Goal: Download file/media

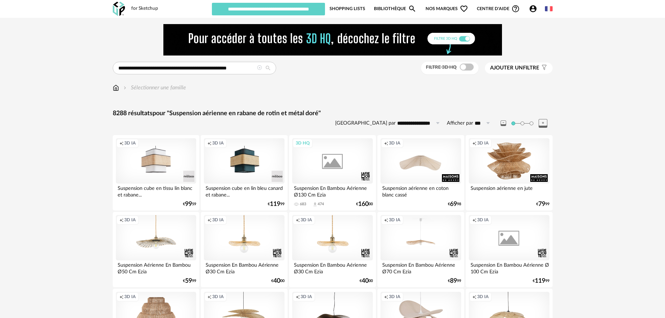
type input "********"
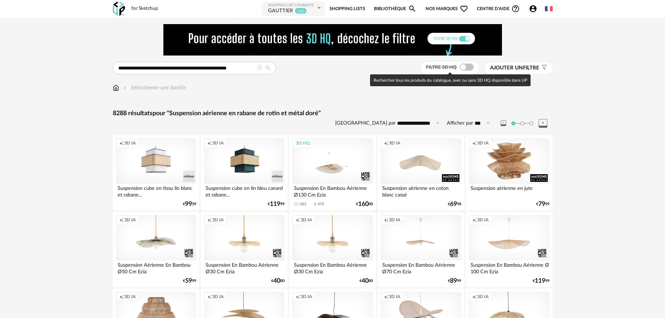
click at [466, 68] on span at bounding box center [467, 67] width 14 height 7
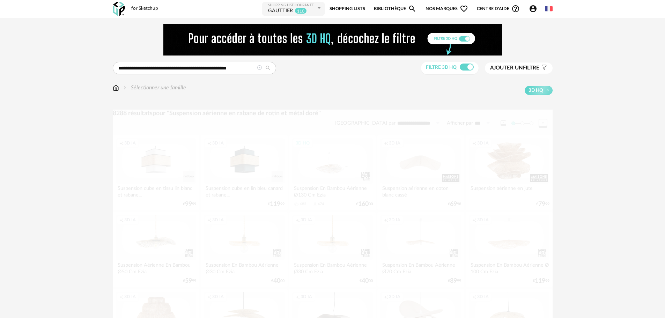
click at [259, 67] on icon at bounding box center [259, 67] width 5 height 5
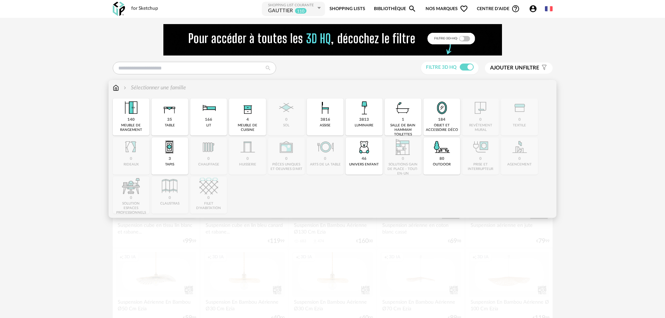
click at [361, 111] on img at bounding box center [364, 108] width 19 height 19
click at [359, 112] on img at bounding box center [364, 108] width 19 height 19
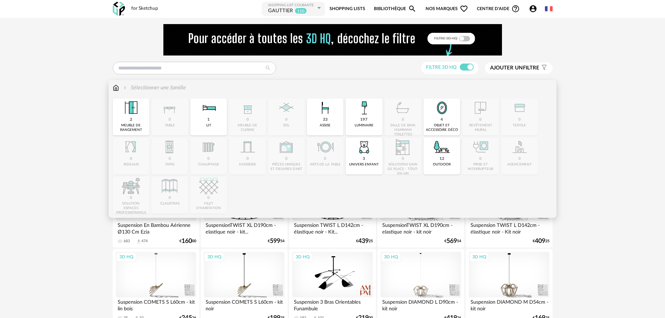
click at [365, 115] on img at bounding box center [364, 108] width 19 height 19
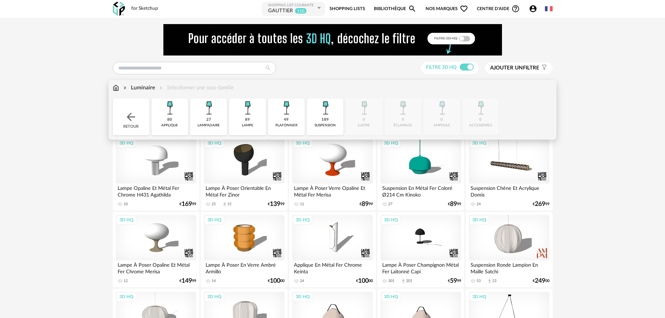
click at [252, 114] on img at bounding box center [247, 108] width 19 height 19
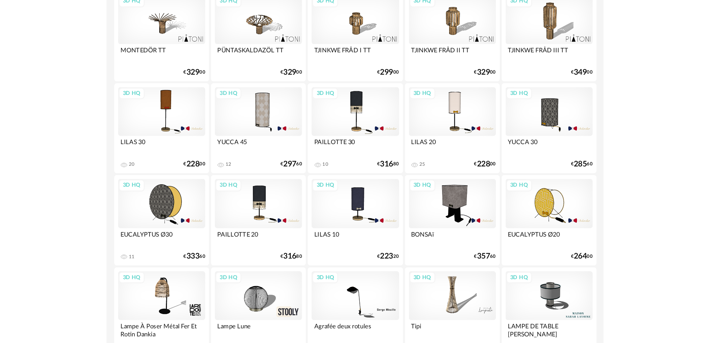
scroll to position [733, 0]
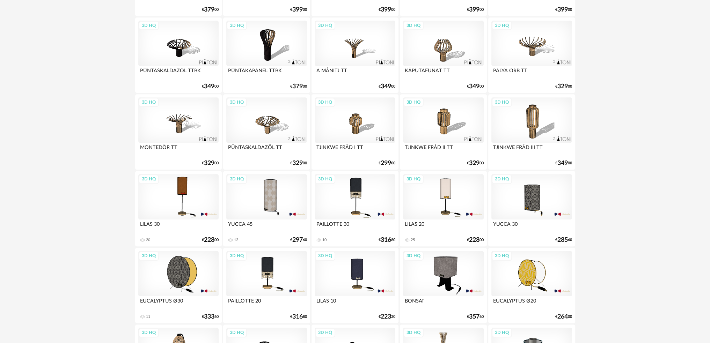
click at [364, 189] on div "3D HQ" at bounding box center [355, 196] width 80 height 45
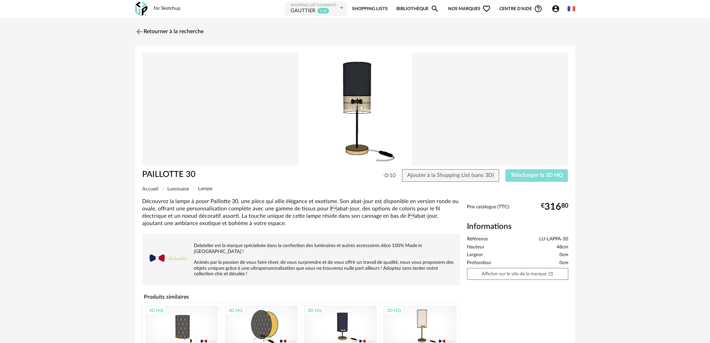
click at [525, 177] on span "Télécharger la 3D HQ" at bounding box center [537, 176] width 52 height 6
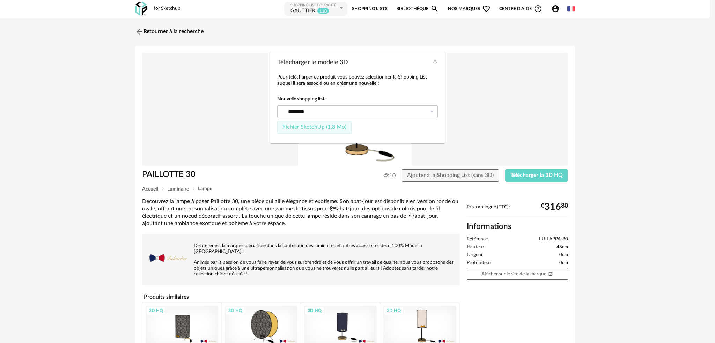
click at [326, 126] on span "Fichier SketchUp (1,8 Mo)" at bounding box center [315, 127] width 64 height 6
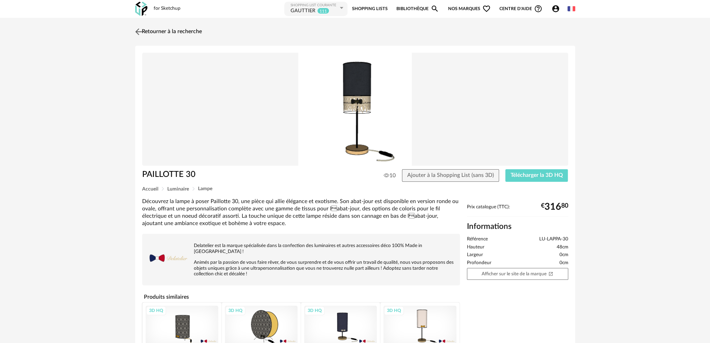
click at [137, 31] on img at bounding box center [138, 32] width 10 height 10
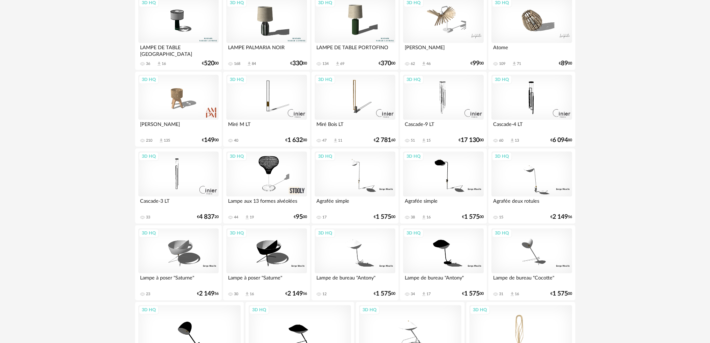
scroll to position [1216, 0]
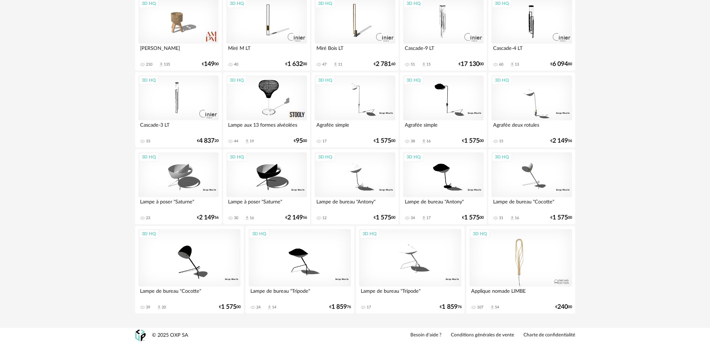
click at [520, 262] on div "3D HQ" at bounding box center [520, 258] width 103 height 58
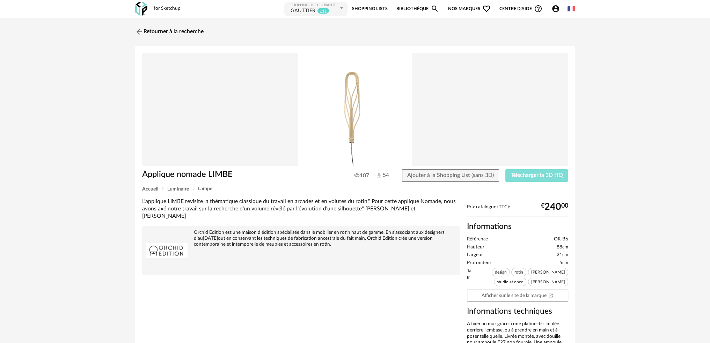
click at [530, 176] on span "Télécharger la 3D HQ" at bounding box center [537, 176] width 52 height 6
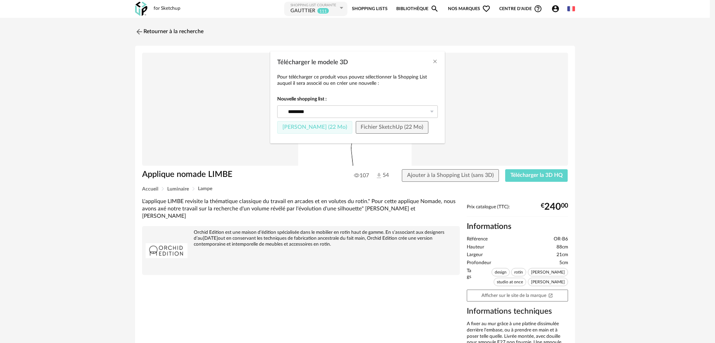
click at [314, 129] on span "Fichier Sketchup (22 Mo)" at bounding box center [315, 127] width 65 height 6
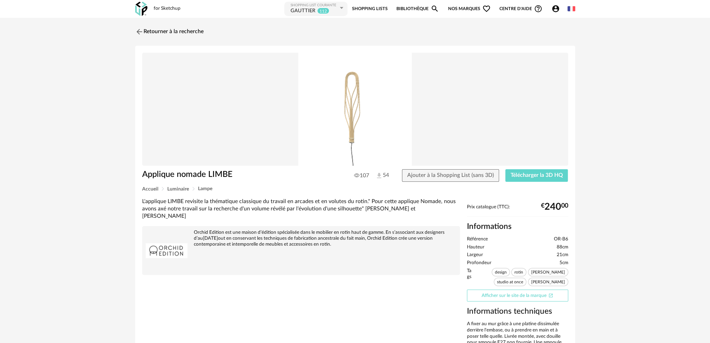
click at [502, 297] on link "Afficher sur le site de la marque Open In New icon" at bounding box center [517, 296] width 101 height 12
click at [140, 30] on img at bounding box center [138, 32] width 10 height 10
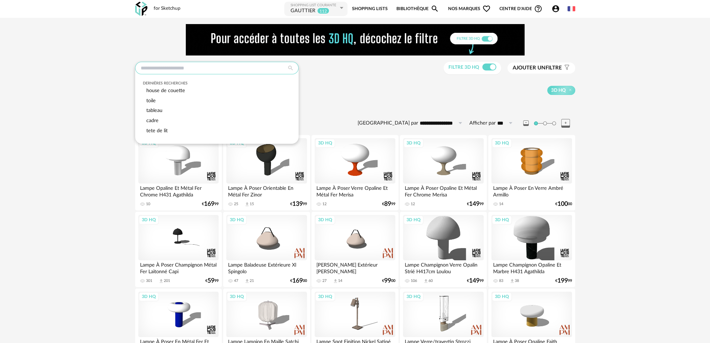
click at [211, 66] on input "text" at bounding box center [216, 68] width 163 height 13
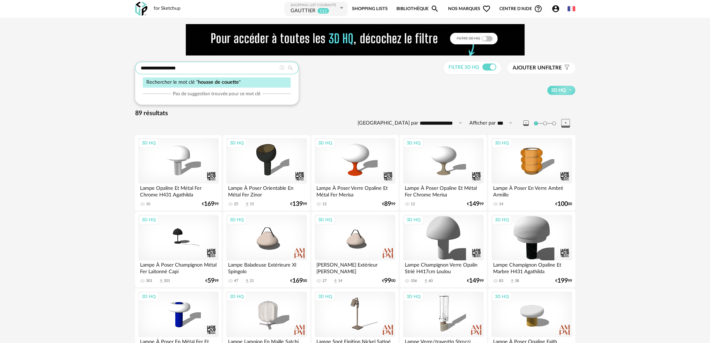
type input "**********"
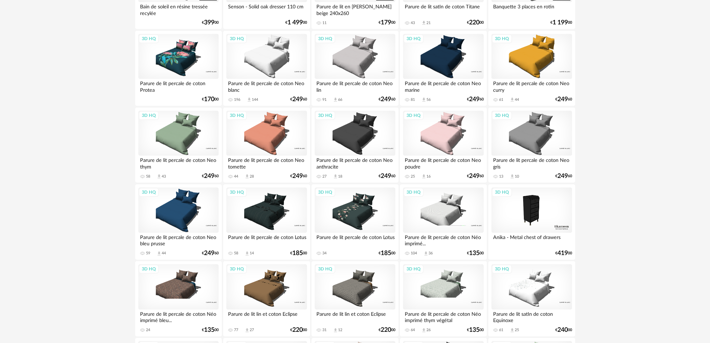
scroll to position [594, 0]
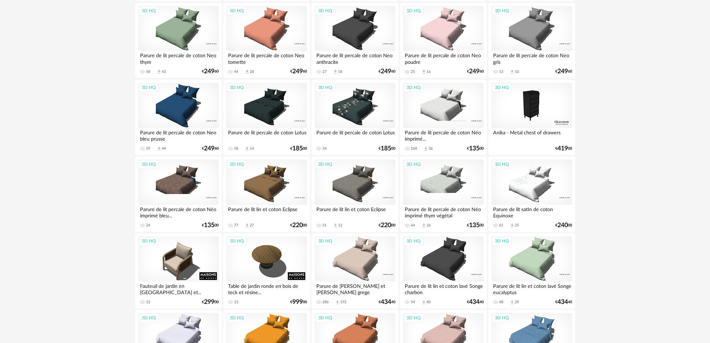
click at [354, 185] on div "3D HQ" at bounding box center [355, 182] width 80 height 45
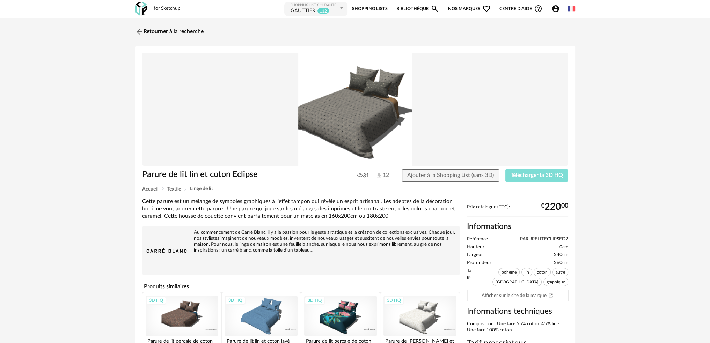
click at [550, 172] on button "Télécharger la 3D HQ" at bounding box center [536, 175] width 63 height 13
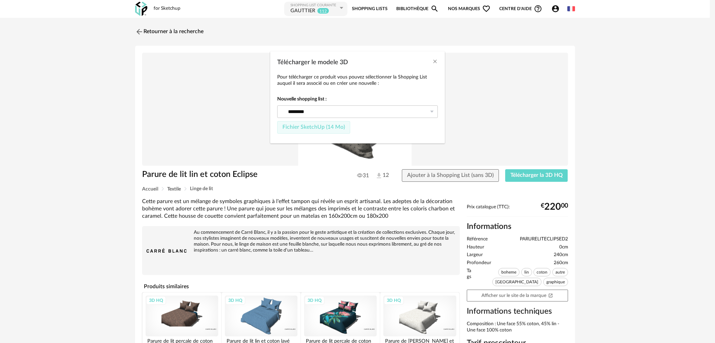
click at [326, 126] on span "Fichier SketchUp (14 Mo)" at bounding box center [314, 127] width 63 height 6
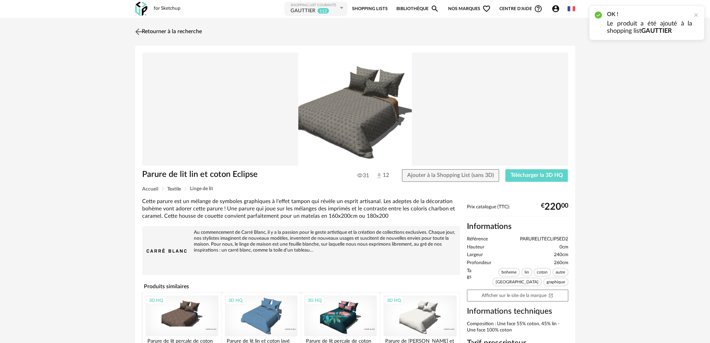
click at [140, 29] on img at bounding box center [138, 32] width 10 height 10
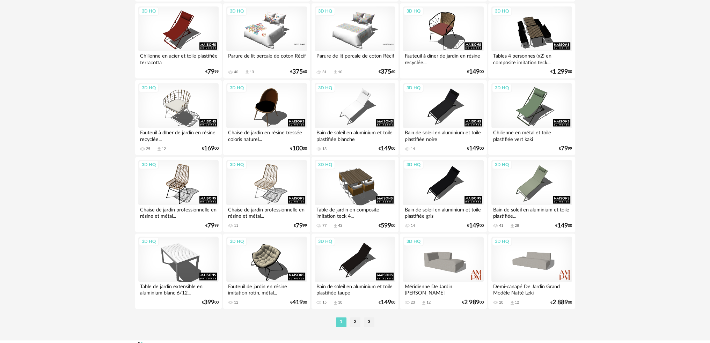
scroll to position [1375, 0]
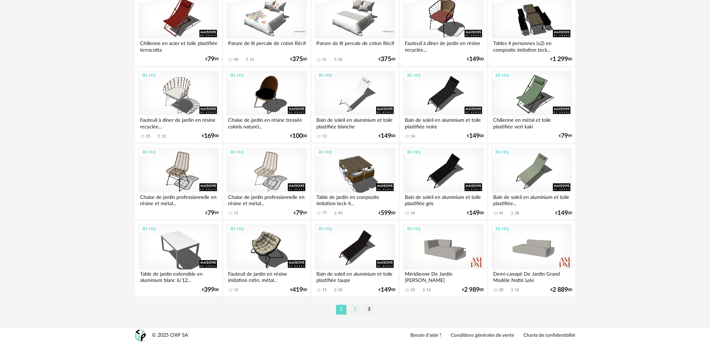
click at [358, 308] on li "2" at bounding box center [355, 310] width 10 height 10
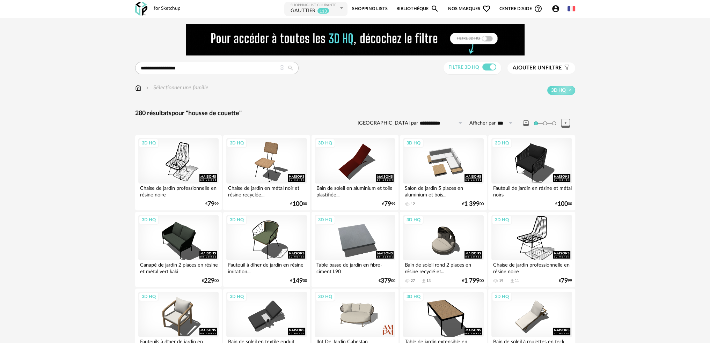
click at [283, 68] on icon at bounding box center [281, 67] width 5 height 5
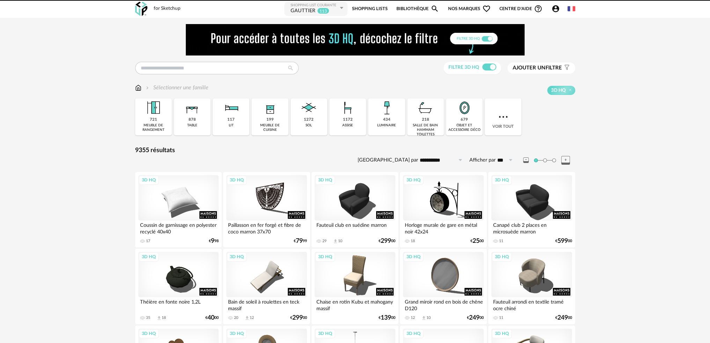
click at [553, 68] on span "Ajouter un filtre" at bounding box center [537, 68] width 49 height 7
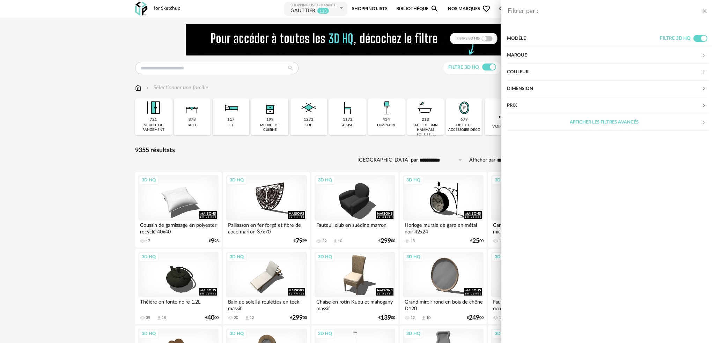
click at [535, 57] on div "Marque" at bounding box center [604, 55] width 195 height 17
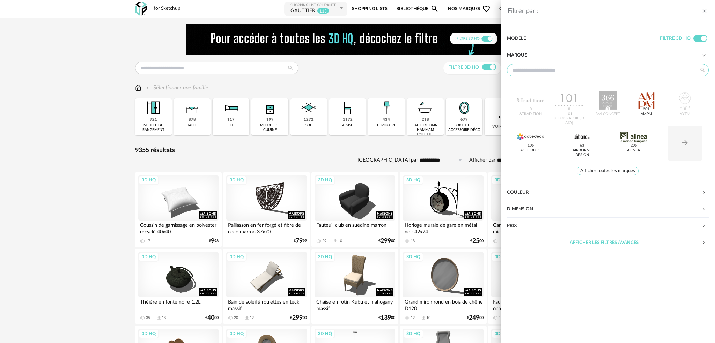
click at [551, 70] on input "text" at bounding box center [608, 70] width 202 height 13
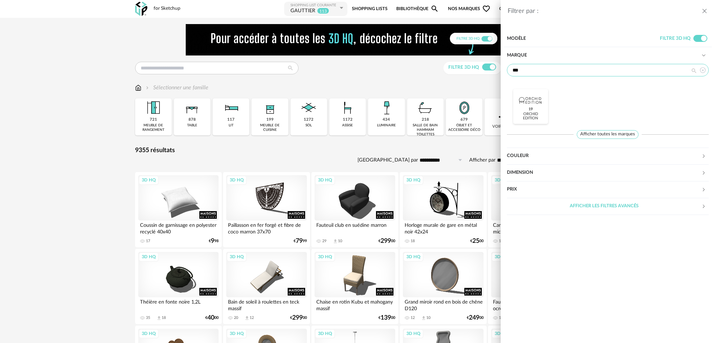
type input "***"
click at [542, 100] on div at bounding box center [530, 101] width 27 height 18
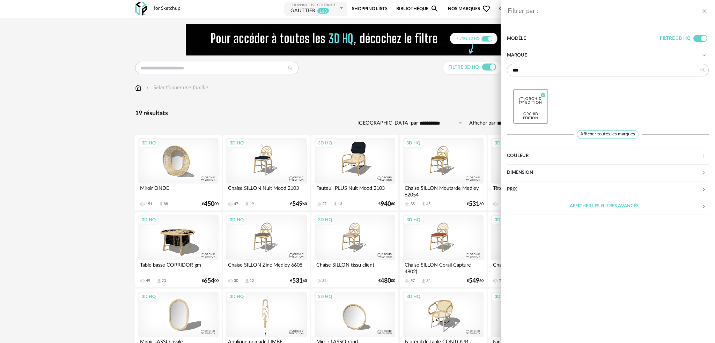
click at [368, 110] on div "Filtrer par : Modèle Filtre 3D HQ Marque *** Orchid Edition Check Circle icon A…" at bounding box center [357, 171] width 715 height 343
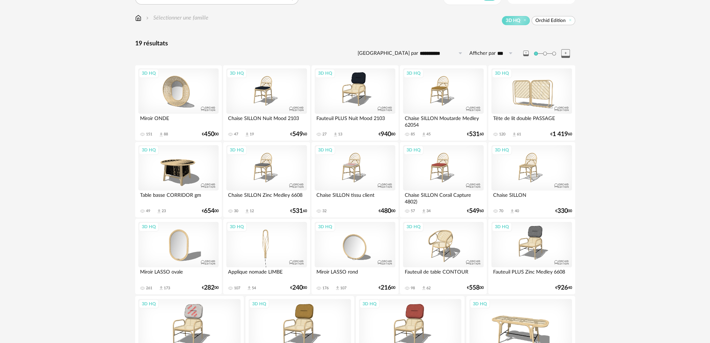
scroll to position [35, 0]
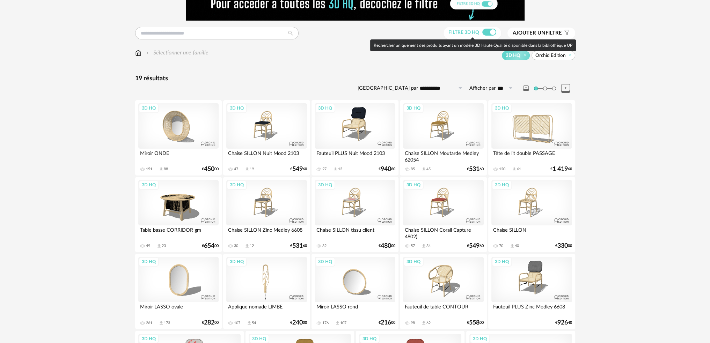
click at [489, 32] on span at bounding box center [489, 32] width 14 height 7
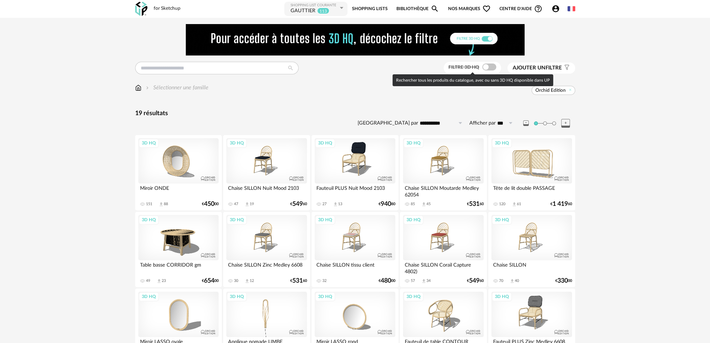
click at [491, 67] on span at bounding box center [489, 67] width 14 height 7
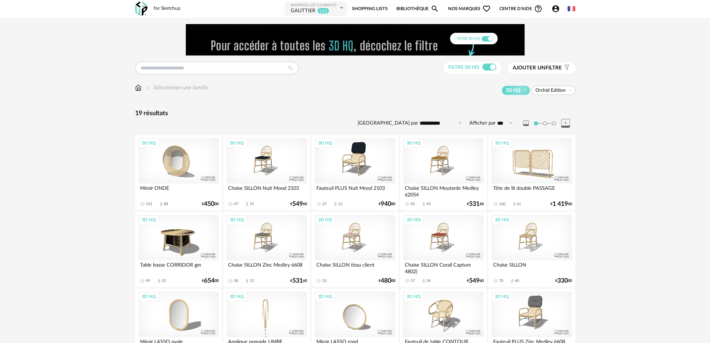
click at [136, 88] on img at bounding box center [138, 88] width 6 height 8
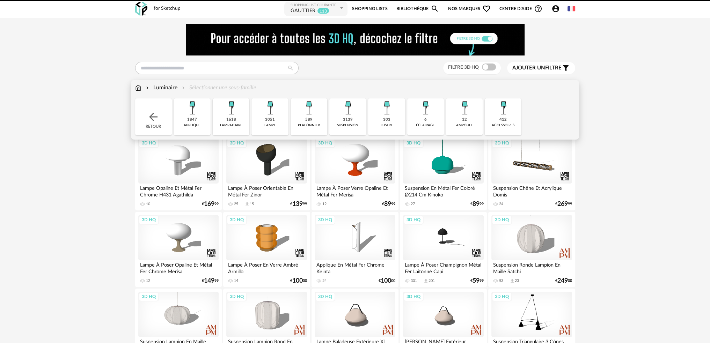
click at [385, 114] on img at bounding box center [386, 108] width 19 height 19
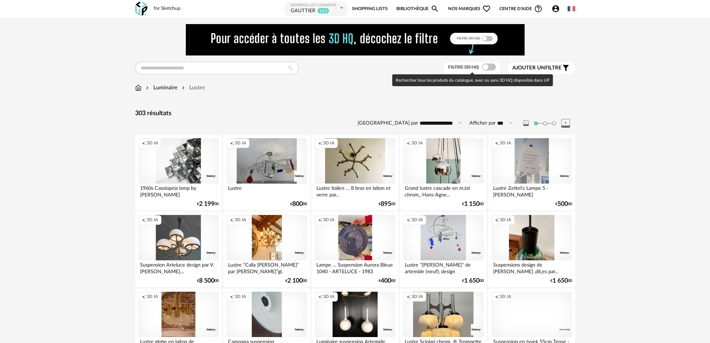
click at [490, 65] on span at bounding box center [489, 67] width 14 height 7
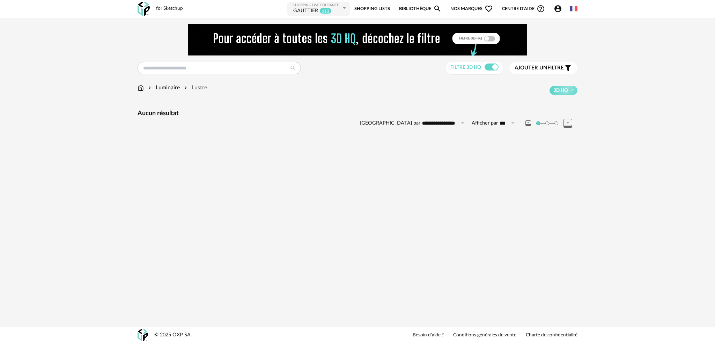
click at [526, 65] on span "Ajouter un" at bounding box center [531, 67] width 33 height 5
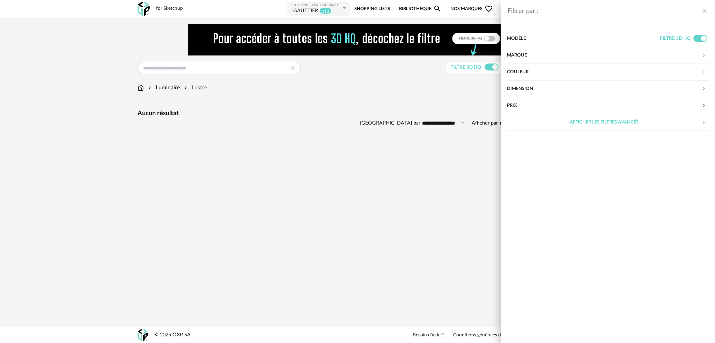
click at [542, 58] on div "Marque" at bounding box center [604, 55] width 195 height 17
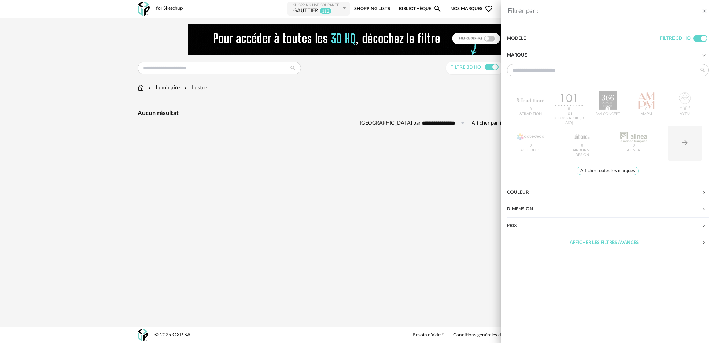
click at [307, 110] on div "Filtrer par : Modèle Filtre 3D HQ Marque &tradition 0 101 Copenhagen 0 366 Conc…" at bounding box center [357, 171] width 715 height 343
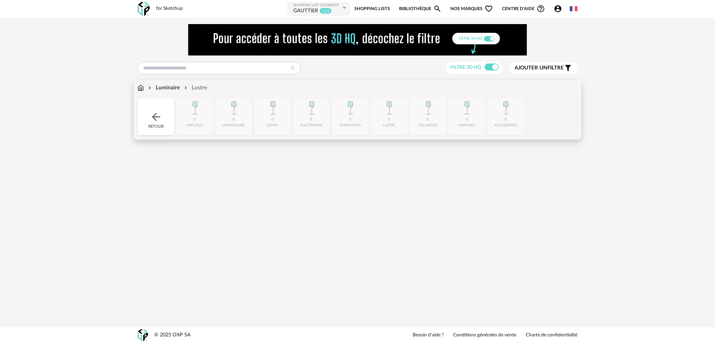
click at [165, 89] on div "Luminaire" at bounding box center [163, 88] width 33 height 8
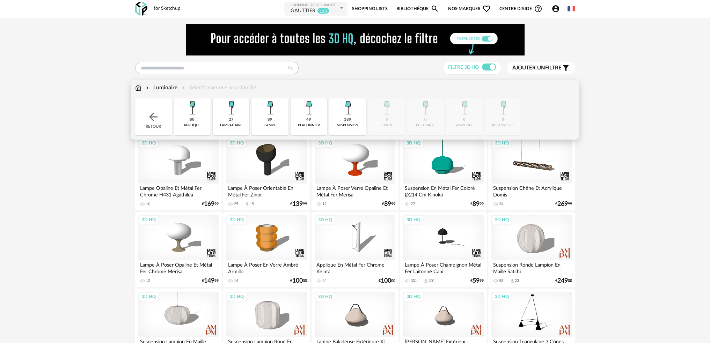
click at [356, 111] on img at bounding box center [347, 108] width 19 height 19
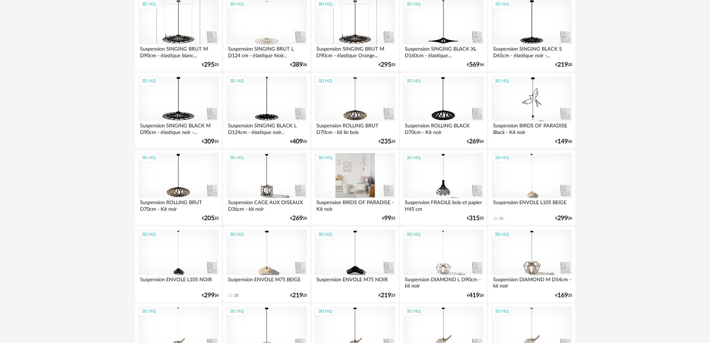
scroll to position [1375, 0]
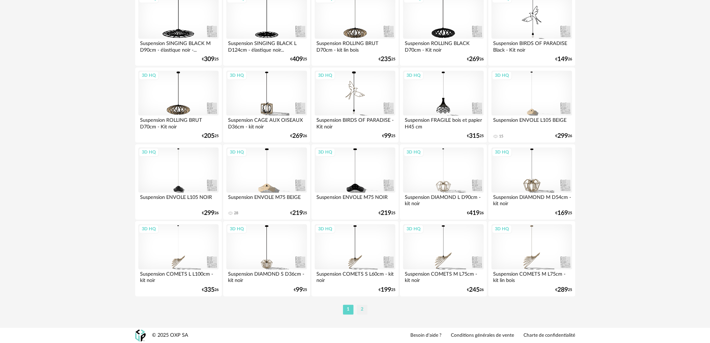
click at [362, 308] on li "2" at bounding box center [362, 310] width 10 height 10
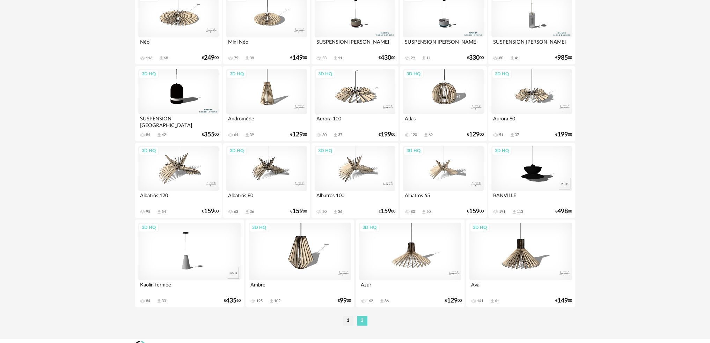
scroll to position [1234, 0]
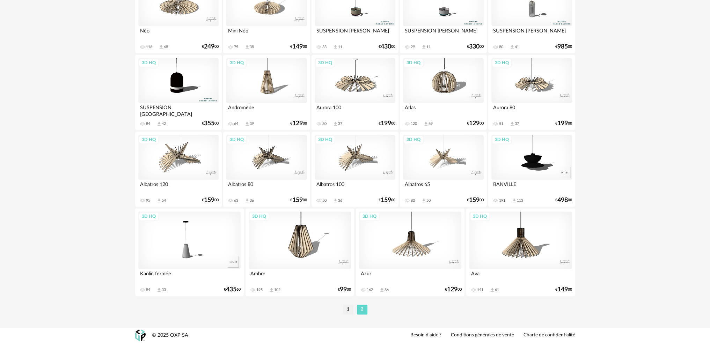
click at [417, 249] on div "3D HQ" at bounding box center [410, 241] width 103 height 58
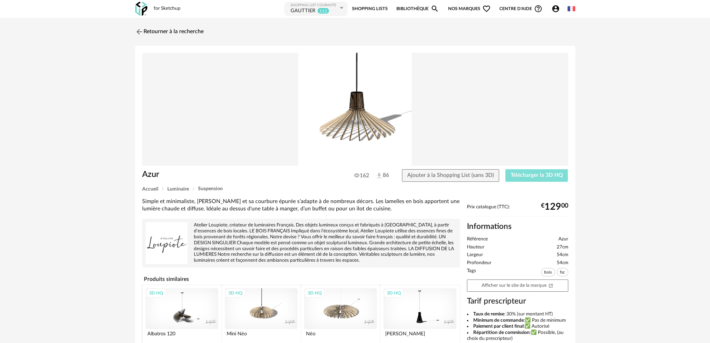
click at [526, 176] on span "Télécharger la 3D HQ" at bounding box center [537, 176] width 52 height 6
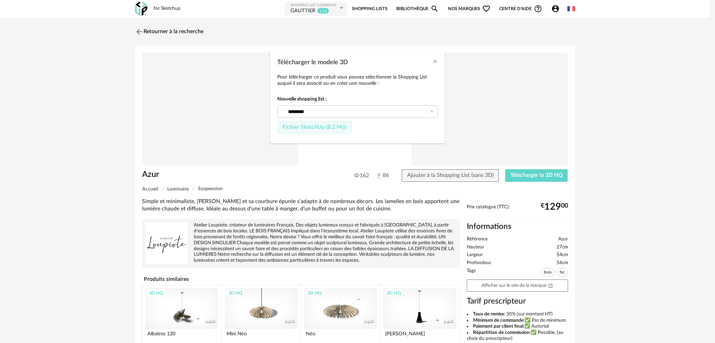
click at [325, 126] on span "Fichier SketchUp (8,2 Mo)" at bounding box center [315, 127] width 64 height 6
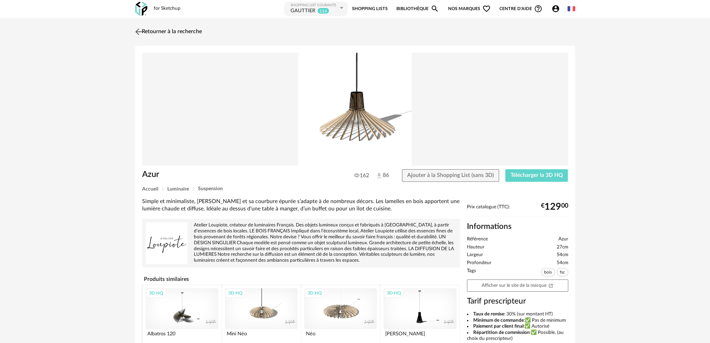
click at [136, 28] on img at bounding box center [138, 32] width 10 height 10
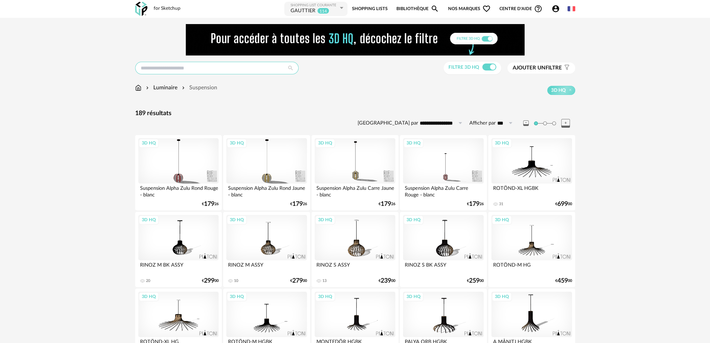
click at [219, 66] on input "text" at bounding box center [216, 68] width 163 height 13
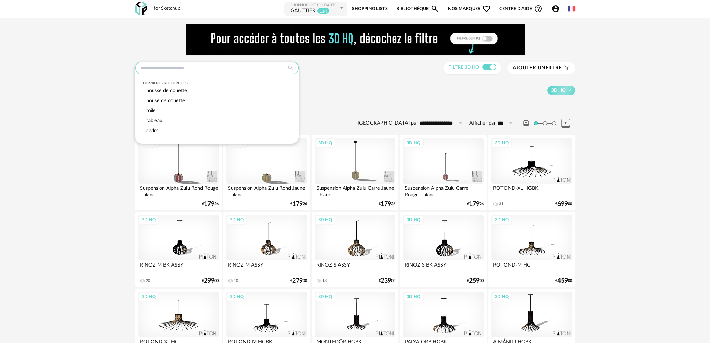
click at [176, 70] on input "text" at bounding box center [216, 68] width 163 height 13
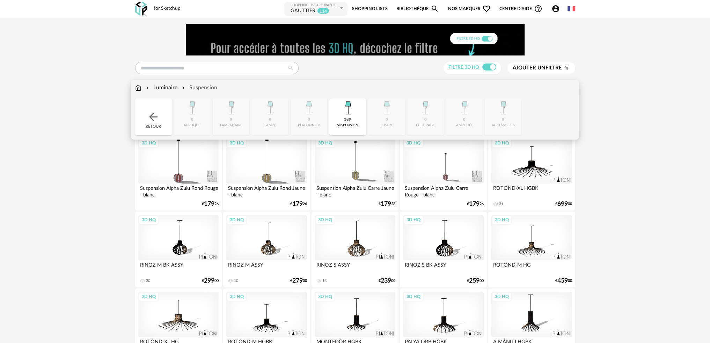
click at [138, 87] on img at bounding box center [138, 88] width 6 height 8
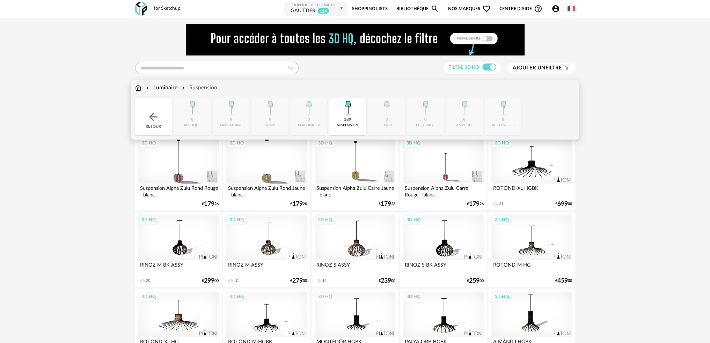
click at [138, 88] on img at bounding box center [138, 88] width 6 height 8
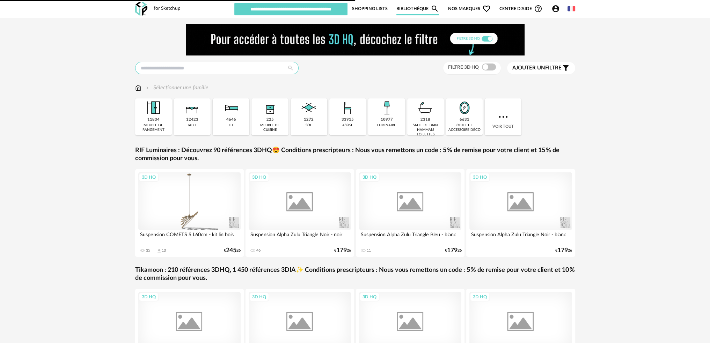
click at [161, 68] on input "text" at bounding box center [216, 68] width 163 height 13
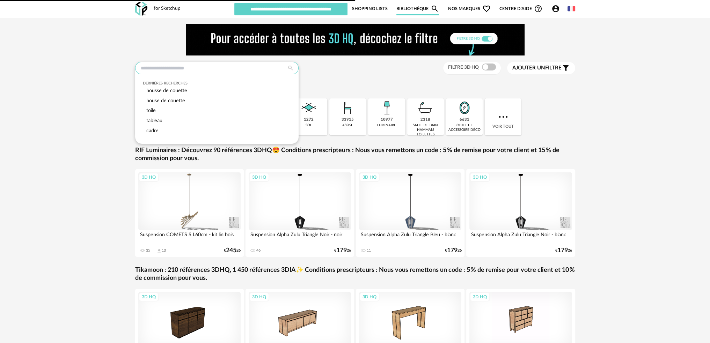
type input "********"
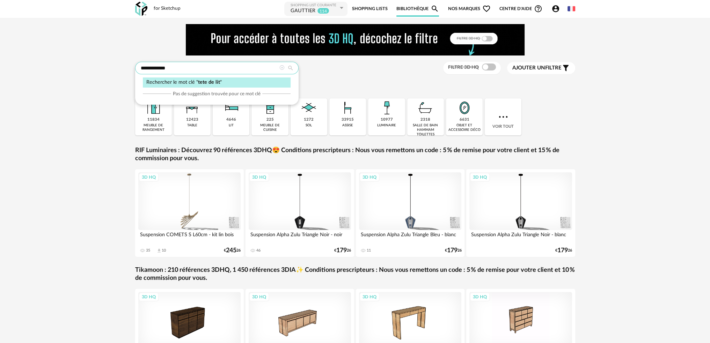
type input "**********"
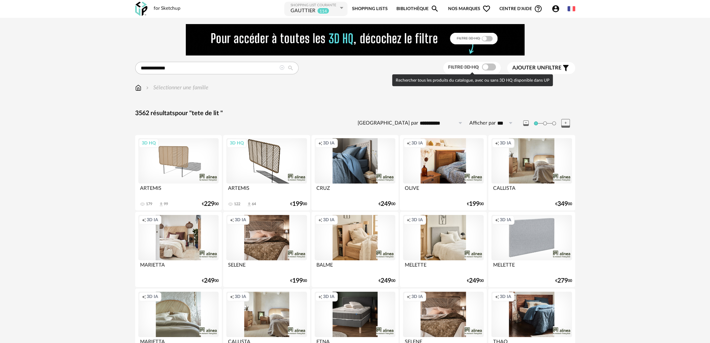
click at [488, 65] on span at bounding box center [489, 67] width 14 height 7
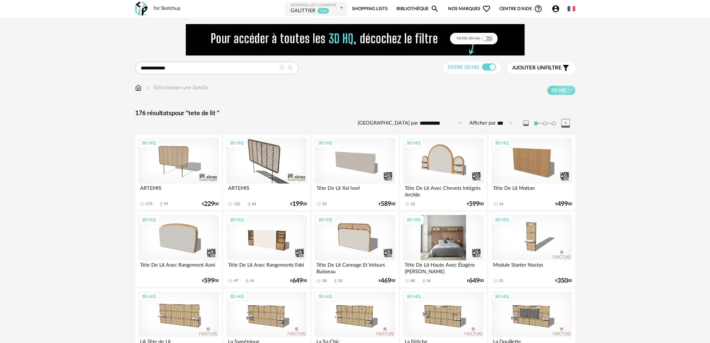
click at [454, 239] on div "3D HQ" at bounding box center [443, 237] width 80 height 45
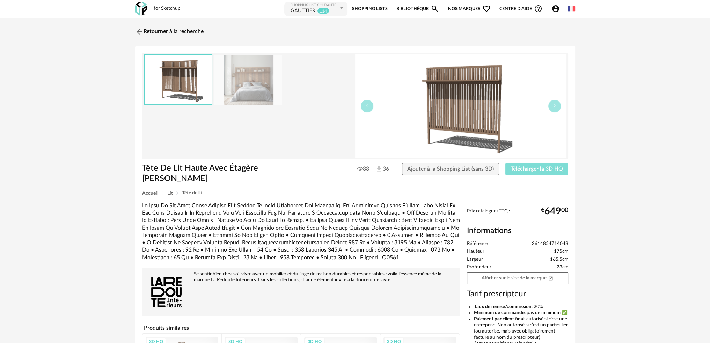
click at [513, 166] on span "Télécharger la 3D HQ" at bounding box center [537, 169] width 52 height 6
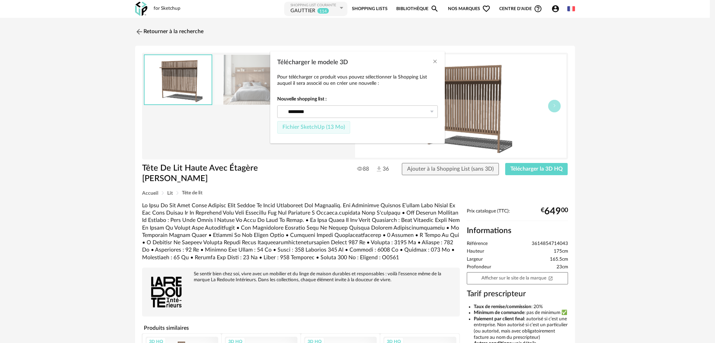
click at [310, 127] on span "Fichier SketchUp (13 Mo)" at bounding box center [314, 127] width 63 height 6
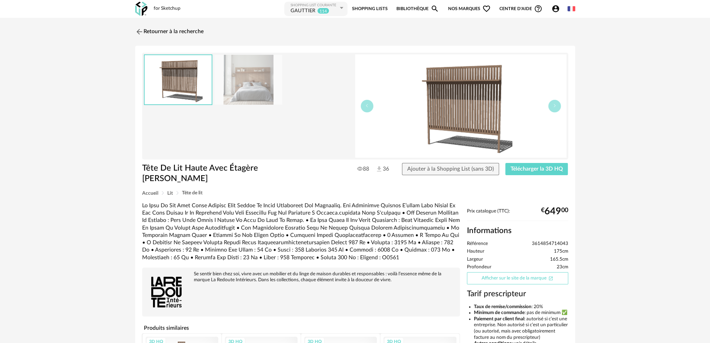
click at [482, 272] on link "Afficher sur le site de la marque Open In New icon" at bounding box center [517, 278] width 101 height 12
click at [141, 29] on img at bounding box center [138, 32] width 10 height 10
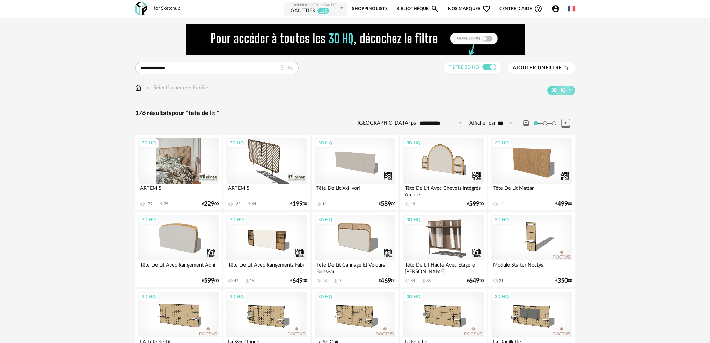
click at [176, 159] on div "3D HQ" at bounding box center [178, 160] width 80 height 45
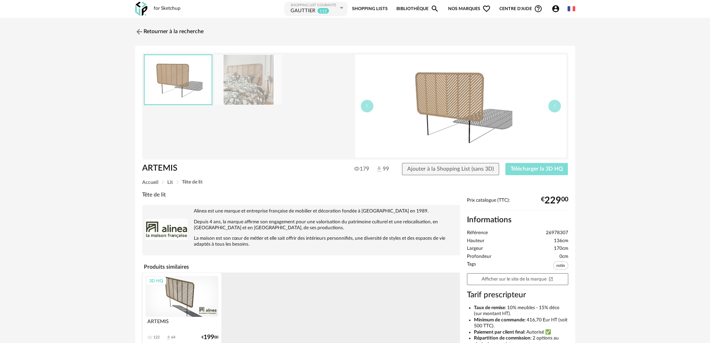
click at [511, 167] on span "Télécharger la 3D HQ" at bounding box center [537, 169] width 52 height 6
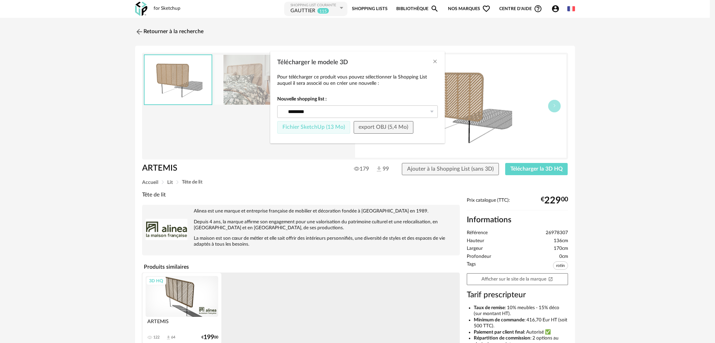
click at [303, 129] on span "Fichier SketchUp (13 Mo)" at bounding box center [314, 127] width 63 height 6
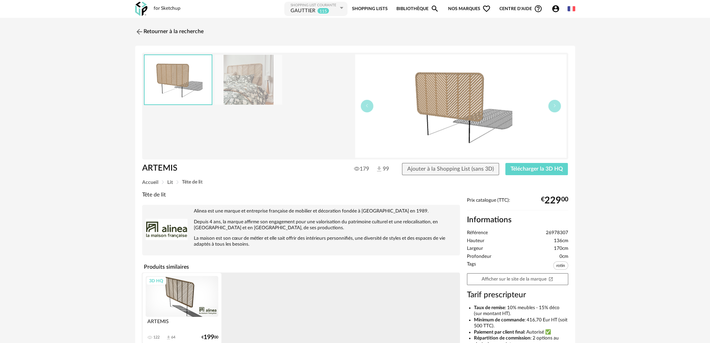
click at [134, 30] on div "Retourner à la recherche ARTEMIS ARTEMIS 179 99 Ajouter à la Shopping List (san…" at bounding box center [355, 234] width 453 height 421
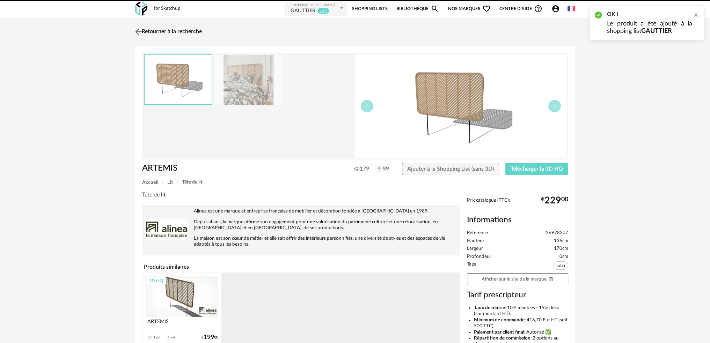
click at [141, 30] on img at bounding box center [138, 32] width 10 height 10
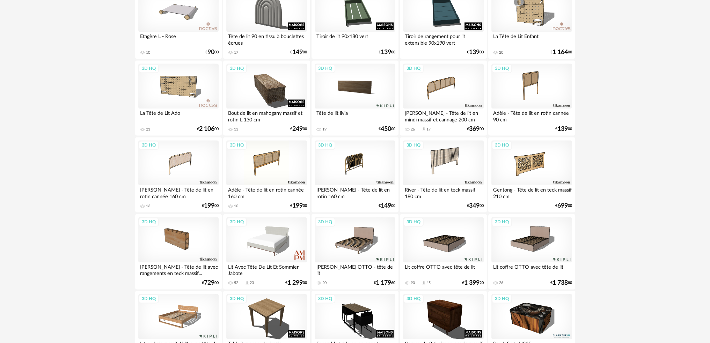
scroll to position [1270, 0]
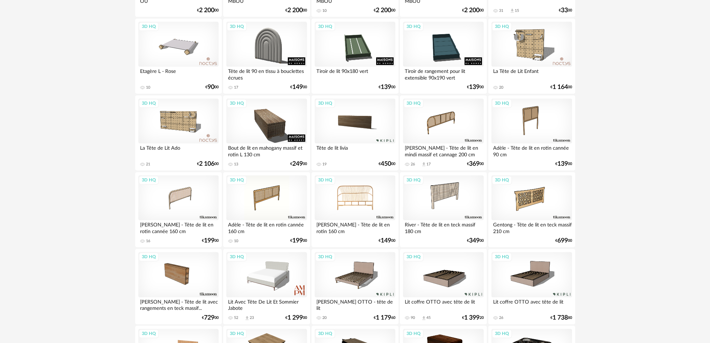
click at [350, 200] on div "3D HQ" at bounding box center [355, 197] width 80 height 45
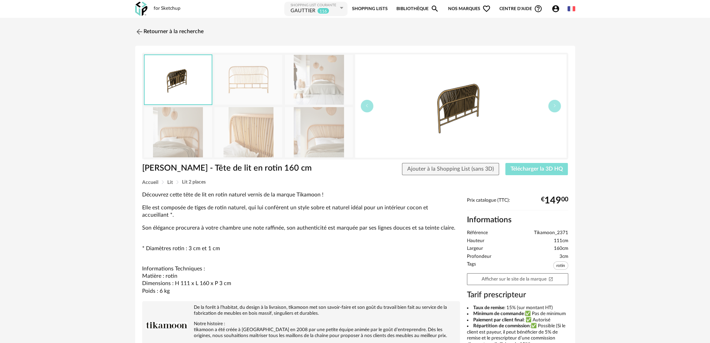
click at [530, 169] on span "Télécharger la 3D HQ" at bounding box center [537, 169] width 52 height 6
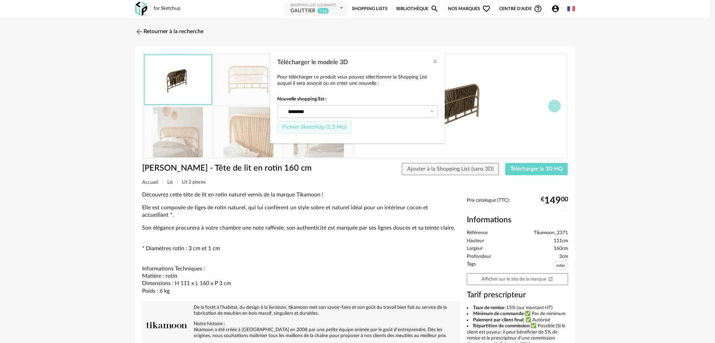
click at [320, 126] on span "Fichier SketchUp (1,3 Mo)" at bounding box center [315, 127] width 64 height 6
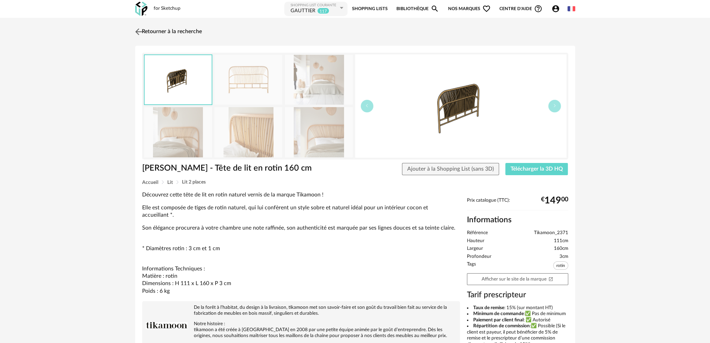
click at [139, 31] on img at bounding box center [138, 32] width 10 height 10
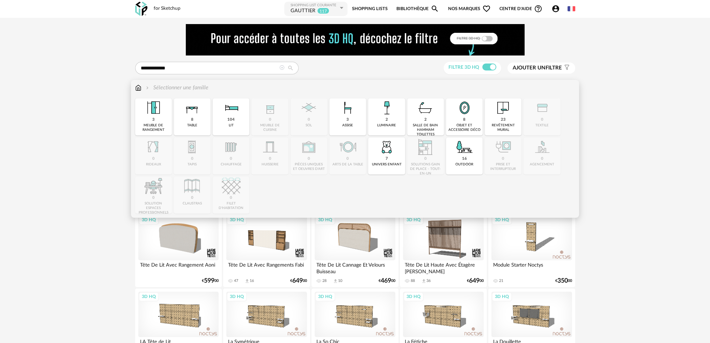
click at [137, 85] on img at bounding box center [138, 88] width 6 height 8
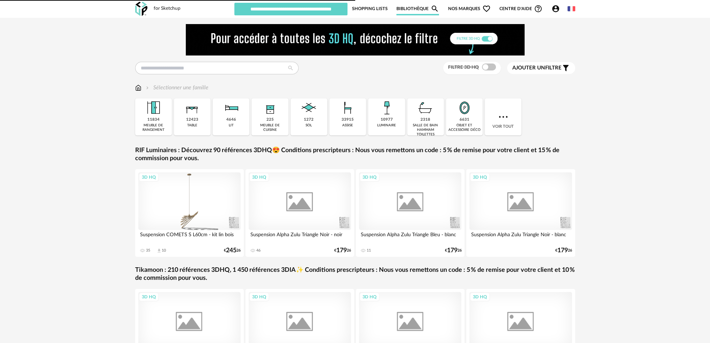
type input "********"
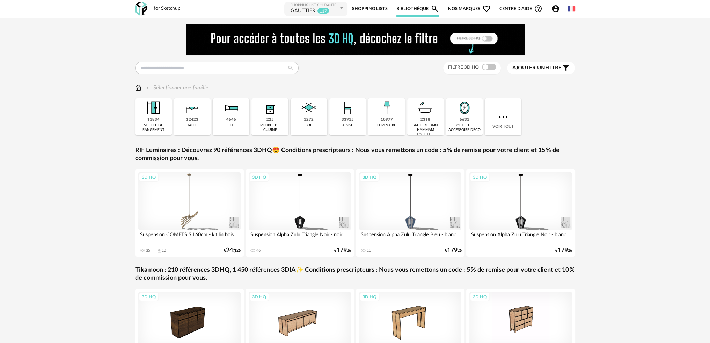
click at [386, 104] on img at bounding box center [386, 108] width 19 height 19
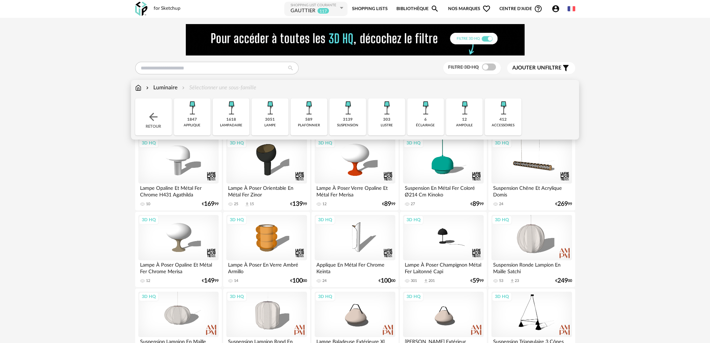
click at [189, 107] on img at bounding box center [192, 108] width 19 height 19
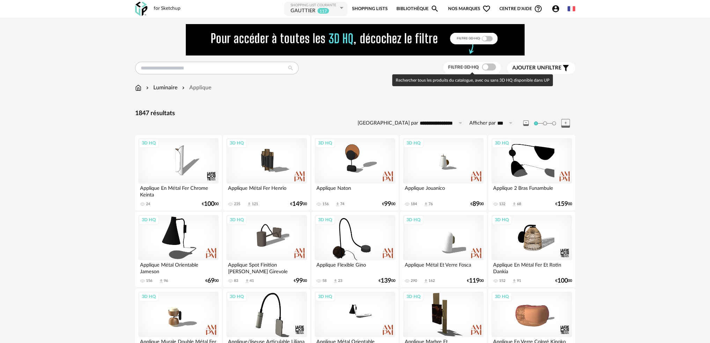
click at [494, 68] on span at bounding box center [489, 67] width 14 height 7
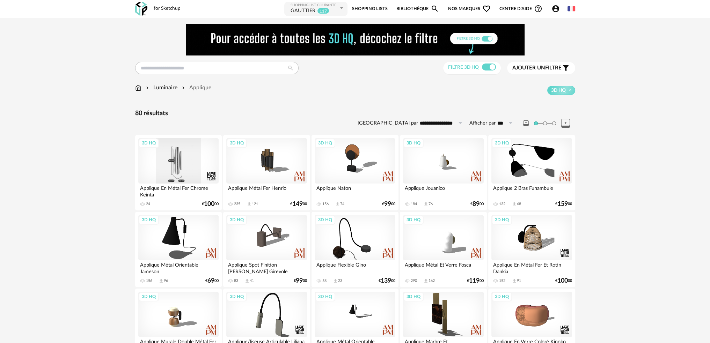
click at [191, 166] on div "3D HQ" at bounding box center [178, 160] width 80 height 45
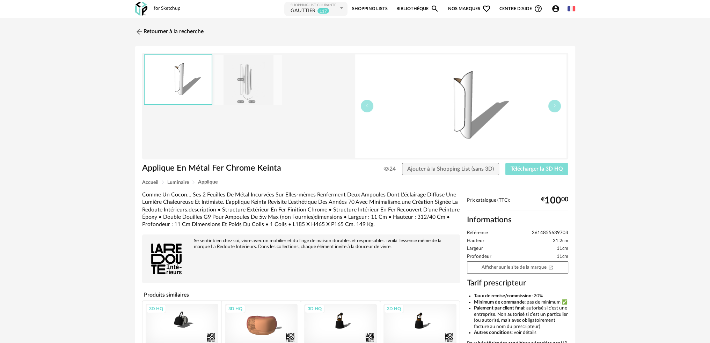
click at [528, 170] on span "Télécharger la 3D HQ" at bounding box center [537, 169] width 52 height 6
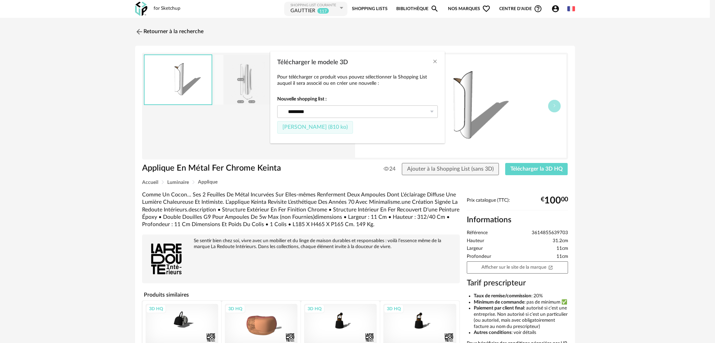
click at [304, 127] on span "Fichier SketchUp (810 ko)" at bounding box center [315, 127] width 65 height 6
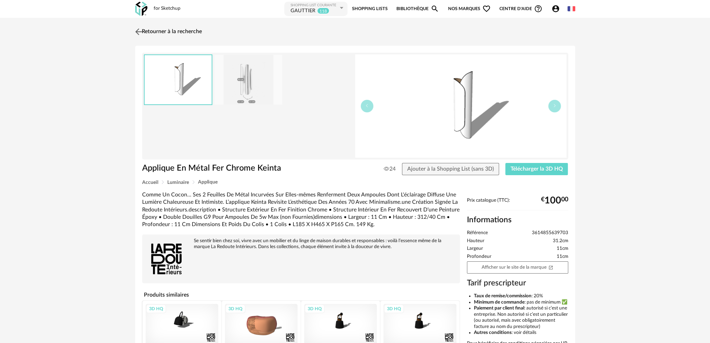
click at [138, 29] on img at bounding box center [138, 32] width 10 height 10
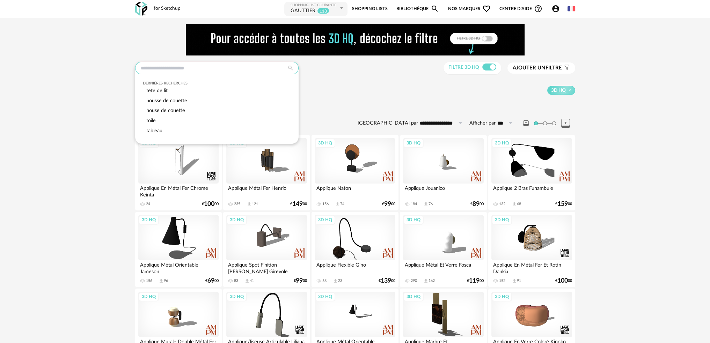
drag, startPoint x: 179, startPoint y: 67, endPoint x: 180, endPoint y: 71, distance: 3.6
click at [180, 67] on input "text" at bounding box center [216, 68] width 163 height 13
type input "*"
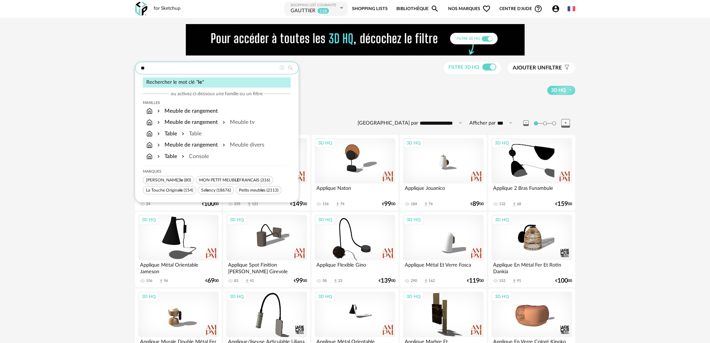
type input "*"
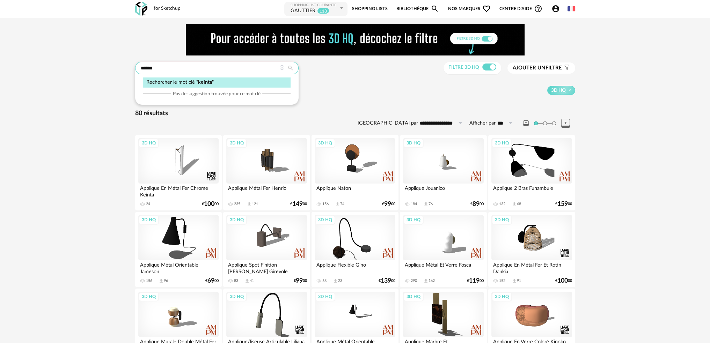
type input "******"
type input "**********"
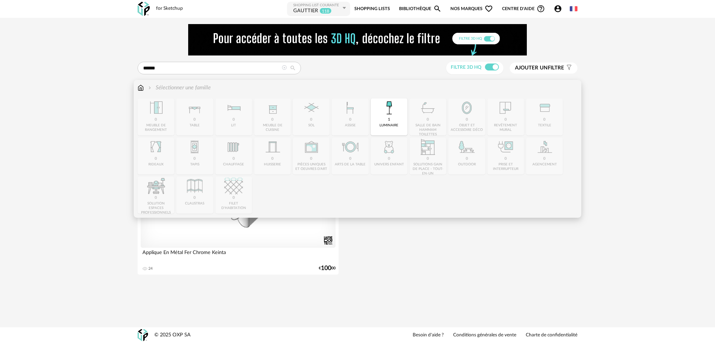
click at [141, 86] on img at bounding box center [141, 88] width 6 height 8
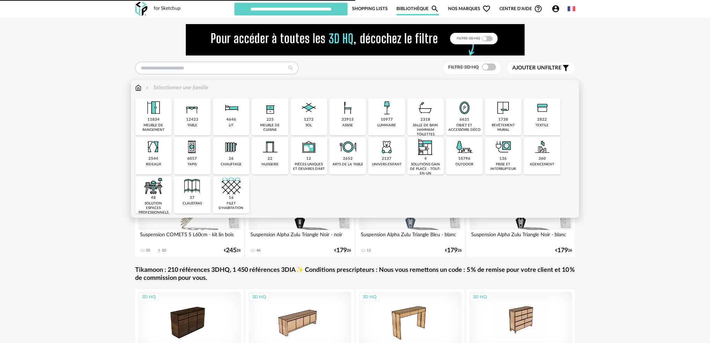
type input "********"
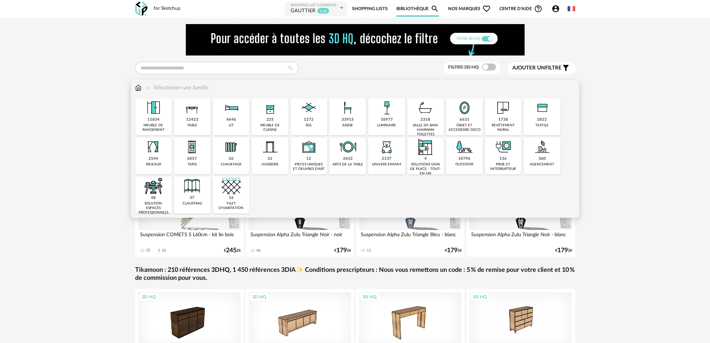
click at [377, 114] on div "10977 luminaire" at bounding box center [386, 117] width 37 height 37
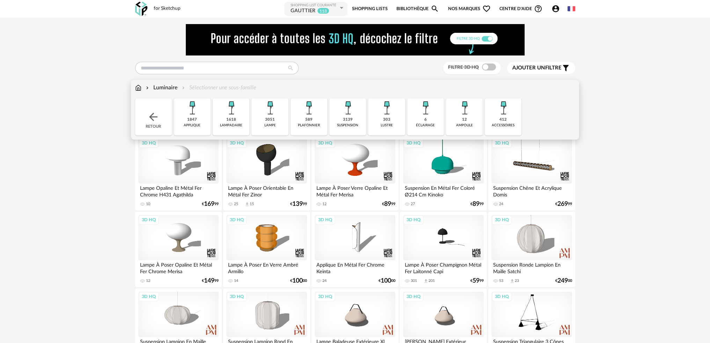
click at [351, 115] on img at bounding box center [347, 108] width 19 height 19
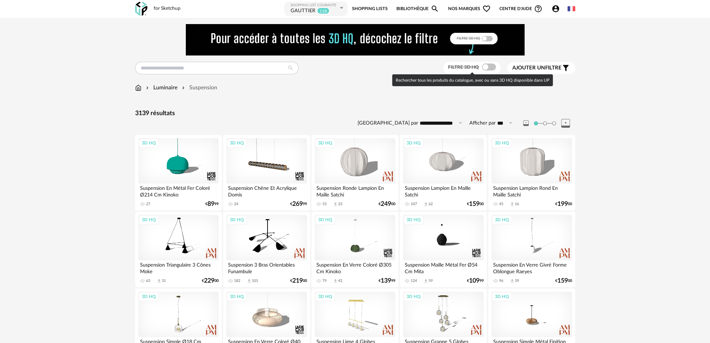
click at [489, 66] on span at bounding box center [489, 67] width 14 height 7
click at [486, 68] on span at bounding box center [489, 67] width 14 height 7
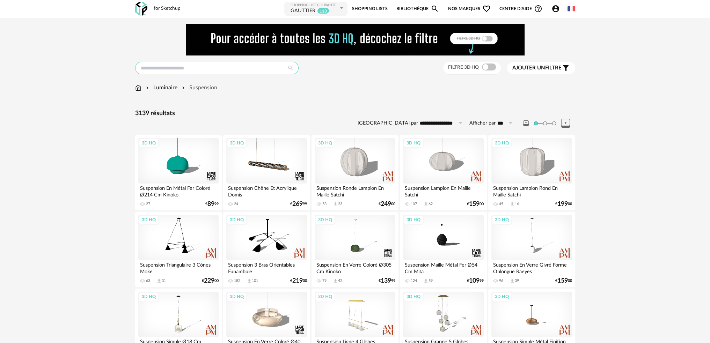
click at [197, 68] on input "text" at bounding box center [216, 68] width 163 height 13
type input "******"
type input "**********"
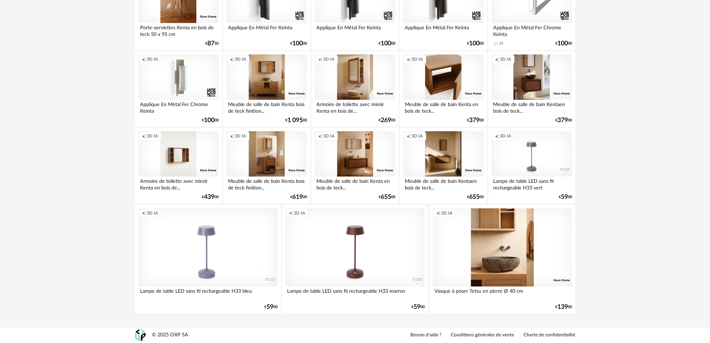
scroll to position [21, 0]
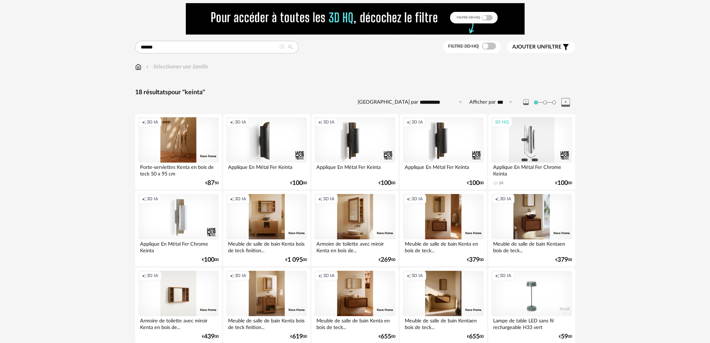
click at [516, 141] on div "3D HQ" at bounding box center [531, 139] width 80 height 45
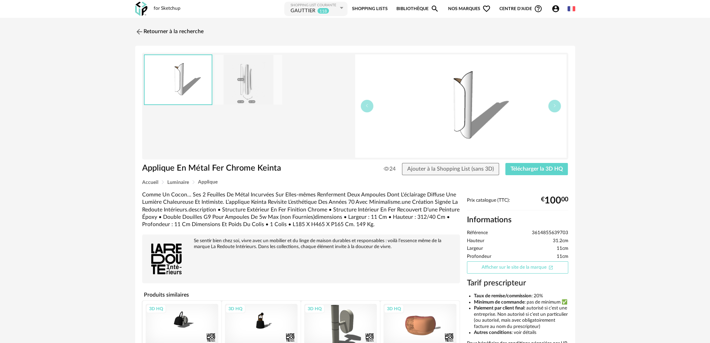
click at [488, 267] on link "Afficher sur le site de la marque Open In New icon" at bounding box center [517, 268] width 101 height 12
click at [140, 33] on img at bounding box center [138, 32] width 10 height 10
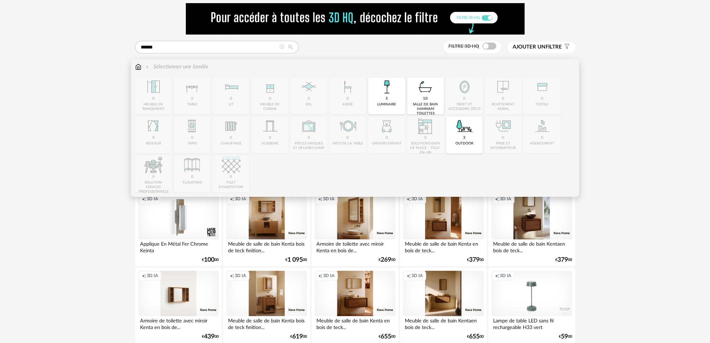
click at [137, 66] on img at bounding box center [138, 67] width 6 height 8
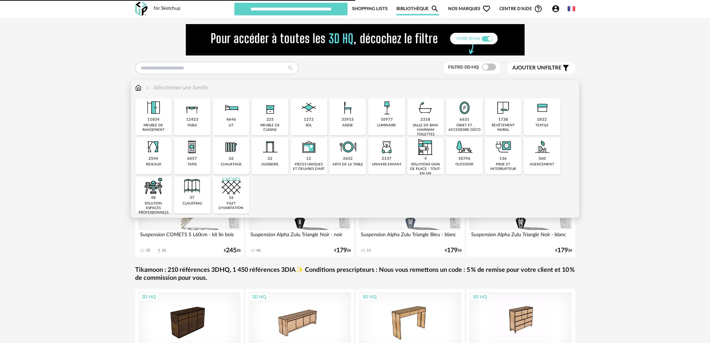
type input "********"
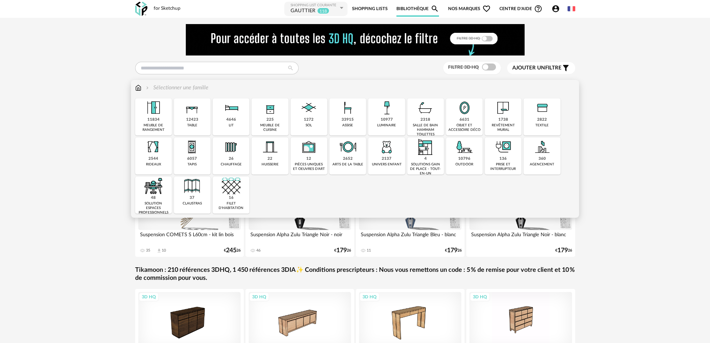
click at [381, 118] on div "10977" at bounding box center [386, 119] width 12 height 5
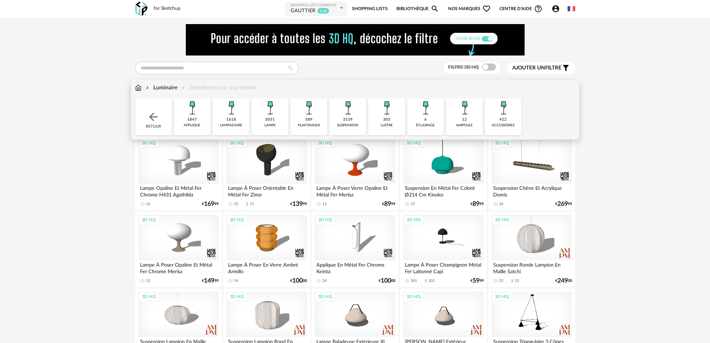
click at [309, 121] on div "589" at bounding box center [308, 119] width 7 height 5
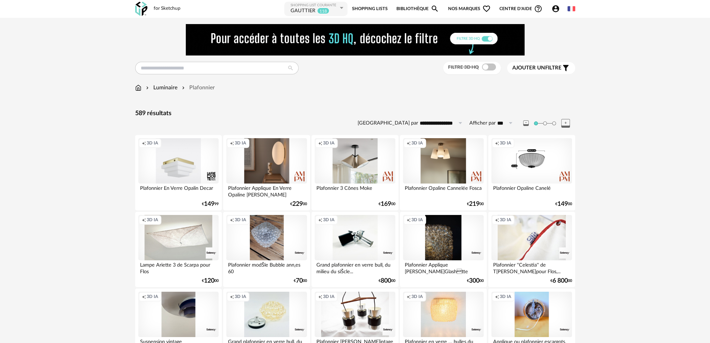
click at [529, 70] on span "Ajouter un" at bounding box center [528, 67] width 33 height 5
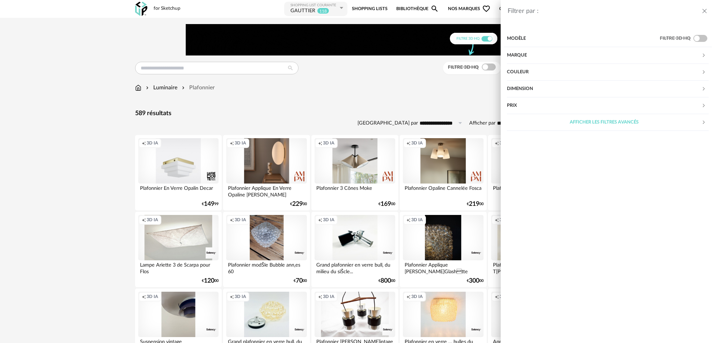
click at [524, 72] on div "Couleur" at bounding box center [604, 72] width 195 height 17
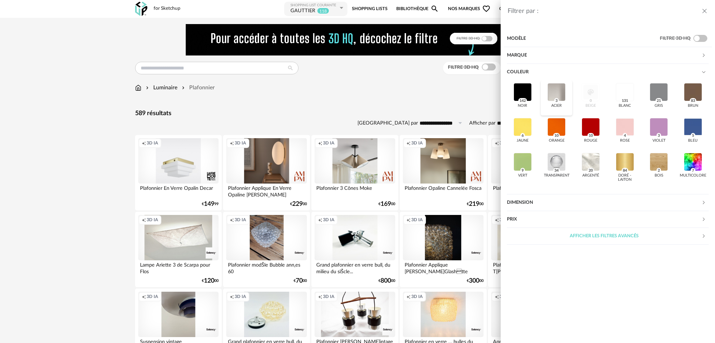
click at [553, 89] on div at bounding box center [557, 92] width 18 height 18
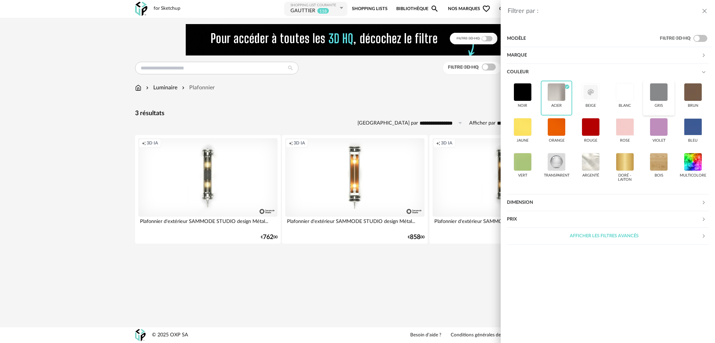
click at [657, 90] on div at bounding box center [659, 92] width 18 height 18
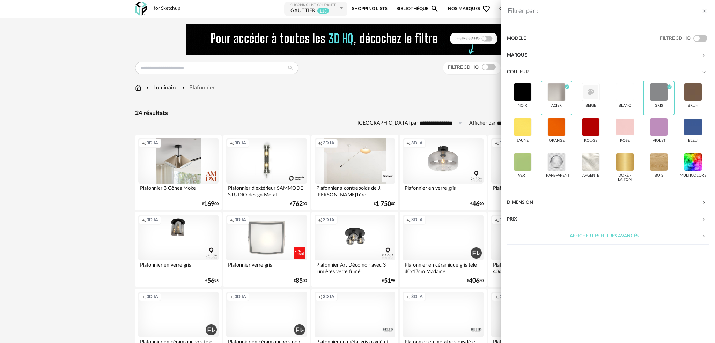
click at [393, 93] on div "Filtrer par : Modèle Filtre 3D HQ Marque &tradition 0 101 Copenhagen 0 366 Conc…" at bounding box center [357, 171] width 715 height 343
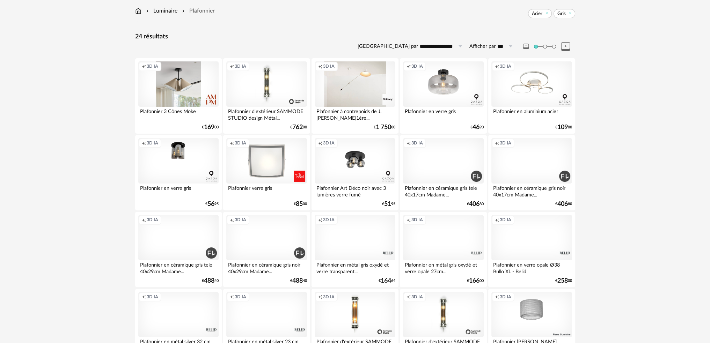
scroll to position [42, 0]
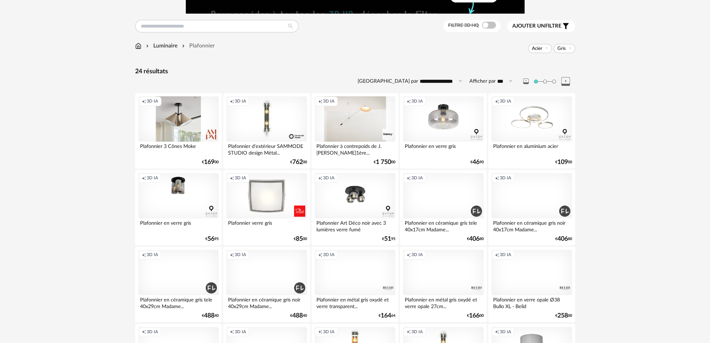
click at [438, 204] on div "Creation icon 3D IA" at bounding box center [443, 195] width 80 height 45
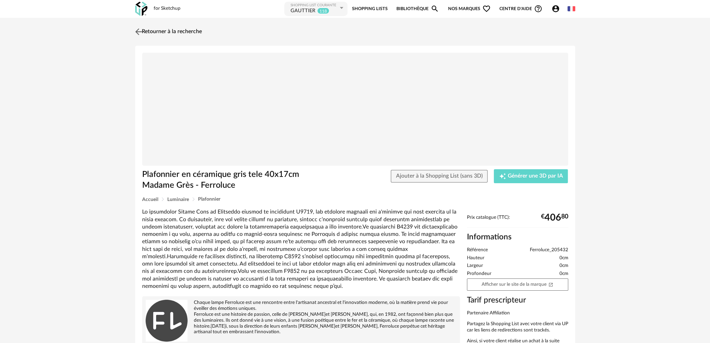
click at [138, 31] on img at bounding box center [138, 32] width 10 height 10
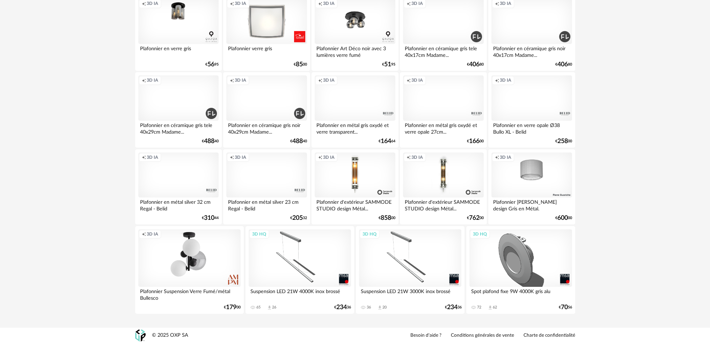
scroll to position [77, 0]
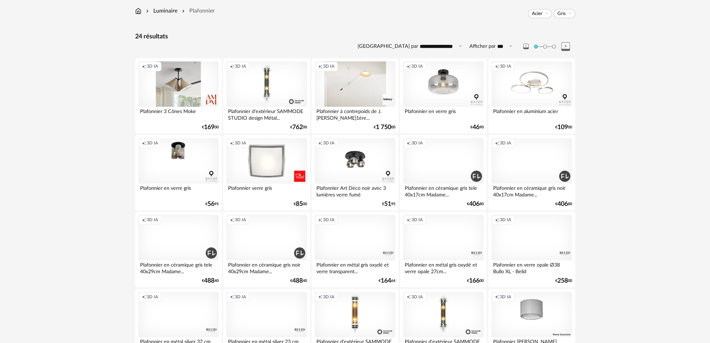
click at [136, 12] on img at bounding box center [138, 11] width 6 height 8
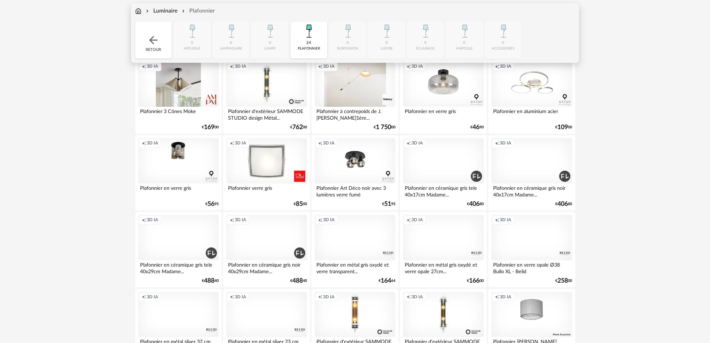
click at [138, 8] on img at bounding box center [138, 11] width 6 height 8
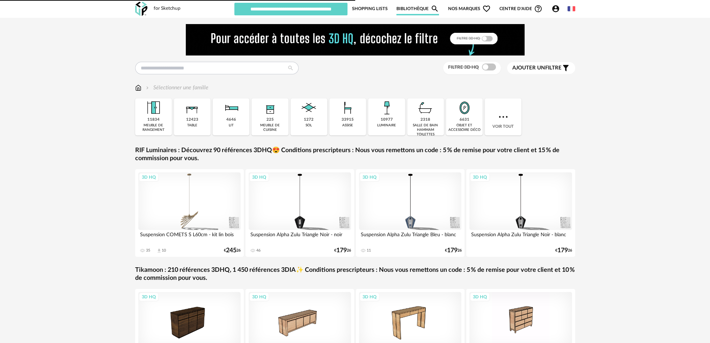
type input "********"
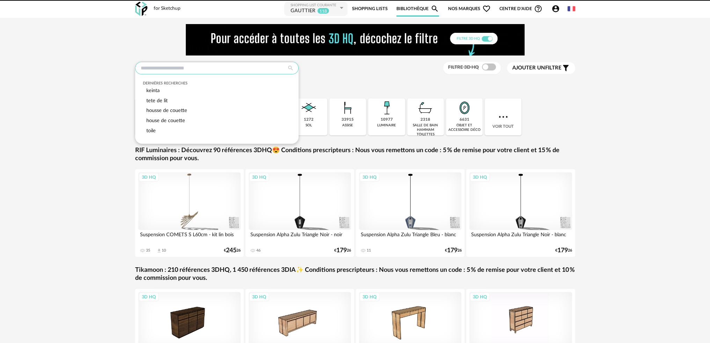
click at [201, 67] on input "text" at bounding box center [216, 68] width 163 height 13
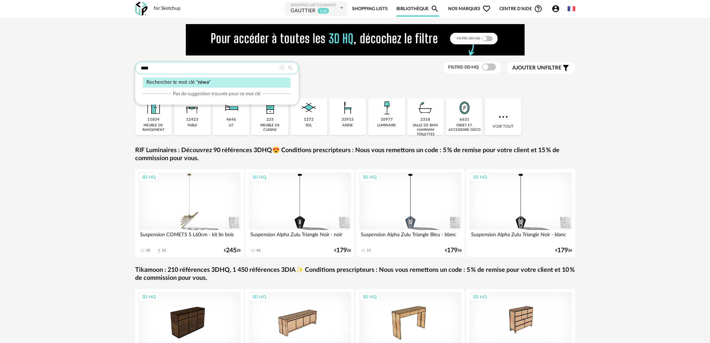
type input "****"
